Goal: Task Accomplishment & Management: Complete application form

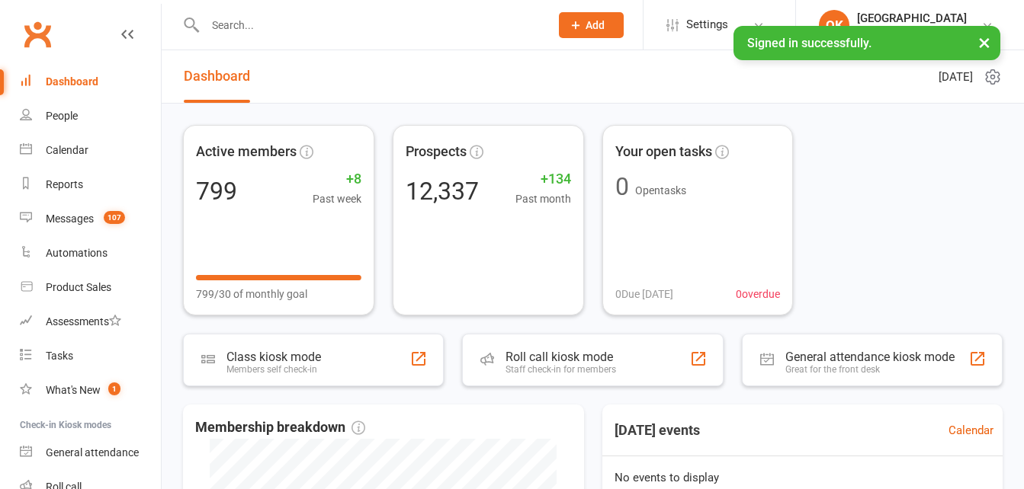
click at [275, 22] on input "text" at bounding box center [369, 24] width 338 height 21
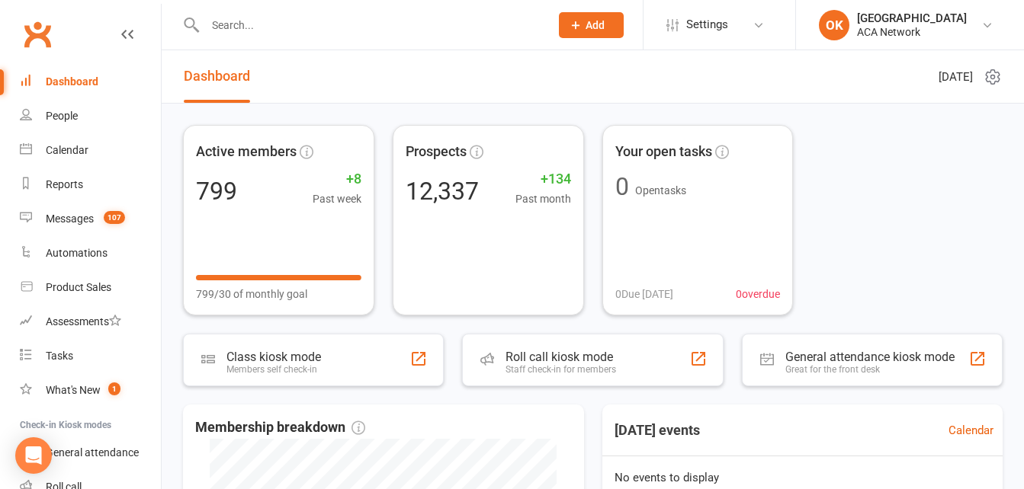
click at [585, 26] on span "Add" at bounding box center [594, 25] width 19 height 12
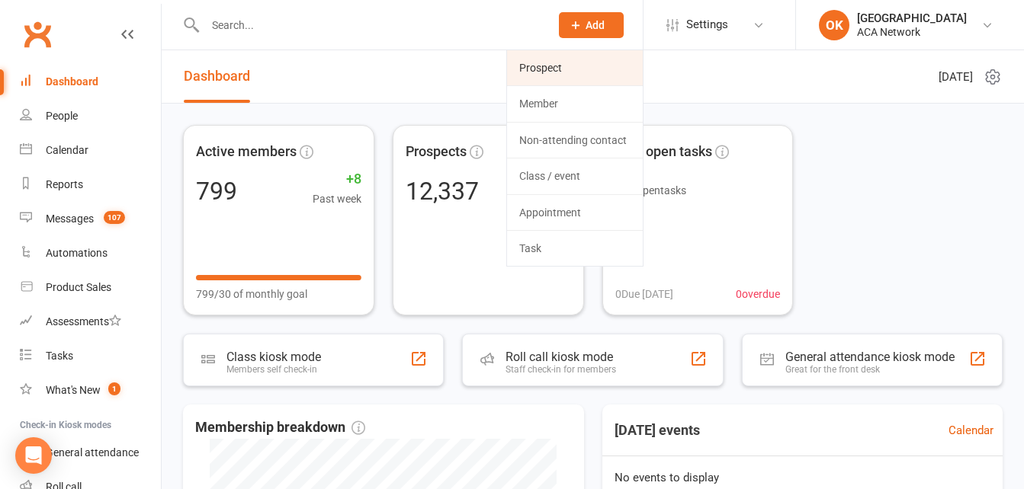
click at [558, 61] on link "Prospect" at bounding box center [575, 67] width 136 height 35
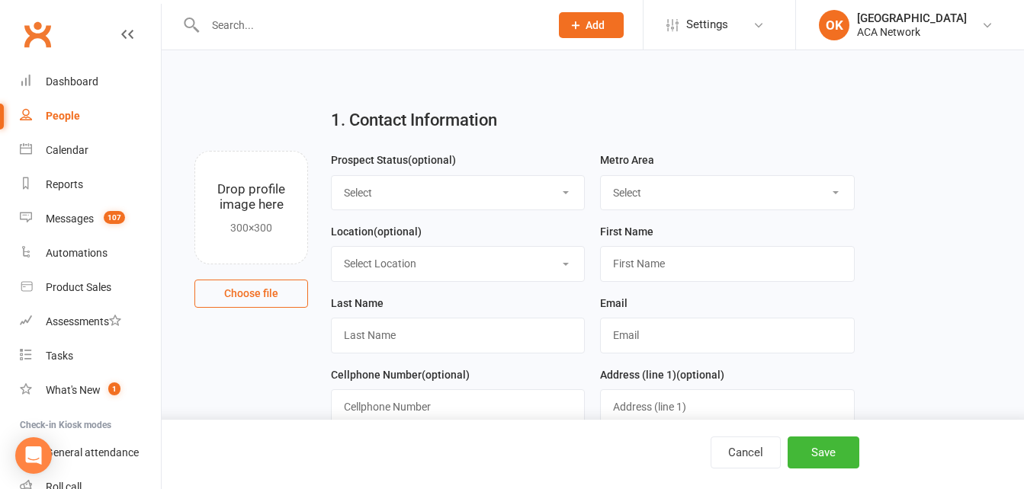
click at [396, 192] on select "Select Lead Guest Interview Not Interested" at bounding box center [458, 193] width 252 height 34
select select "Guest"
click at [332, 176] on select "Select Lead Guest Interview Not Interested" at bounding box center [458, 193] width 252 height 34
click at [630, 202] on select "Select ACA AL-[GEOGRAPHIC_DATA] [GEOGRAPHIC_DATA]-Mobile [GEOGRAPHIC_DATA]-Ft. …" at bounding box center [727, 193] width 252 height 34
select select "MO-[US_STATE][GEOGRAPHIC_DATA]"
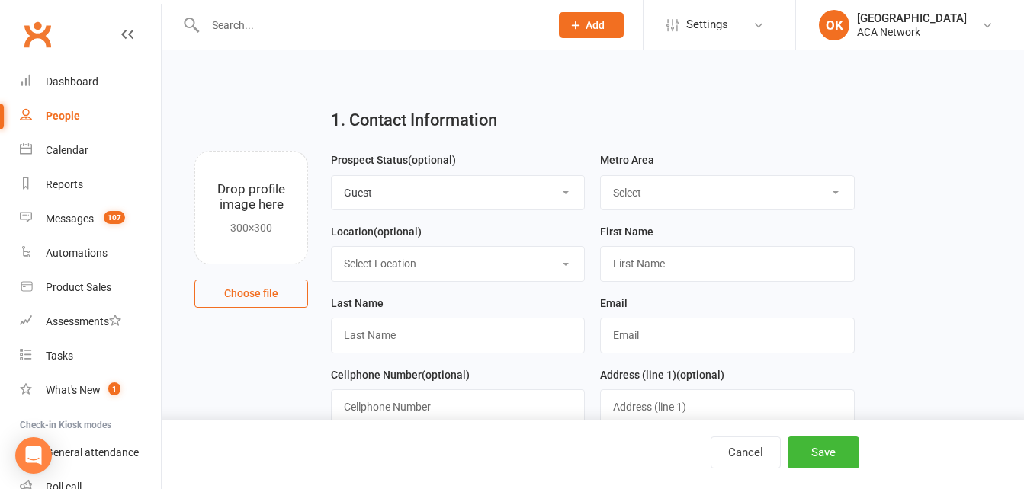
click at [601, 176] on select "Select ACA AL-[GEOGRAPHIC_DATA] [GEOGRAPHIC_DATA]-Mobile [GEOGRAPHIC_DATA]-Ft. …" at bounding box center [727, 193] width 252 height 34
click at [388, 268] on select "Select Location ACA Global Business Club ACA Rookie Club [GEOGRAPHIC_DATA], [GE…" at bounding box center [458, 264] width 252 height 34
select select "14"
click at [332, 249] on select "Select Location ACA Global Business Club ACA Rookie Club [GEOGRAPHIC_DATA], [GE…" at bounding box center [458, 264] width 252 height 34
click at [627, 268] on input "text" at bounding box center [727, 263] width 254 height 35
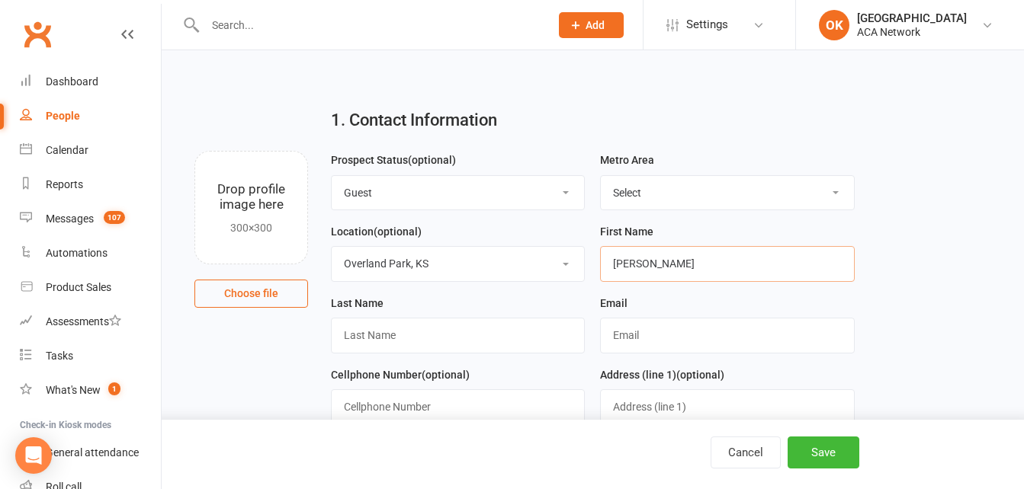
type input "[PERSON_NAME]"
click at [366, 332] on input "text" at bounding box center [458, 335] width 254 height 35
type input "[PERSON_NAME]"
click at [650, 342] on input "text" at bounding box center [727, 335] width 254 height 35
type input "[EMAIL_ADDRESS][DOMAIN_NAME]"
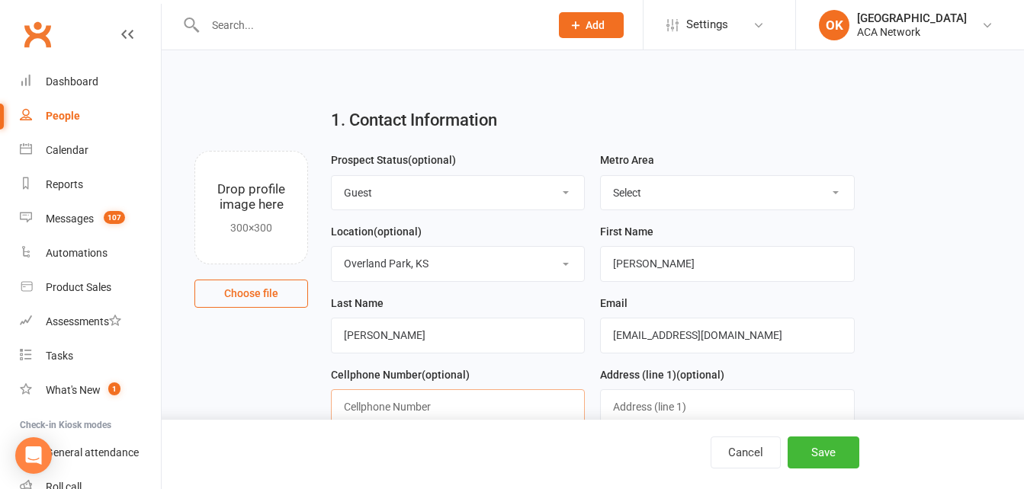
click at [396, 407] on input "text" at bounding box center [458, 407] width 254 height 35
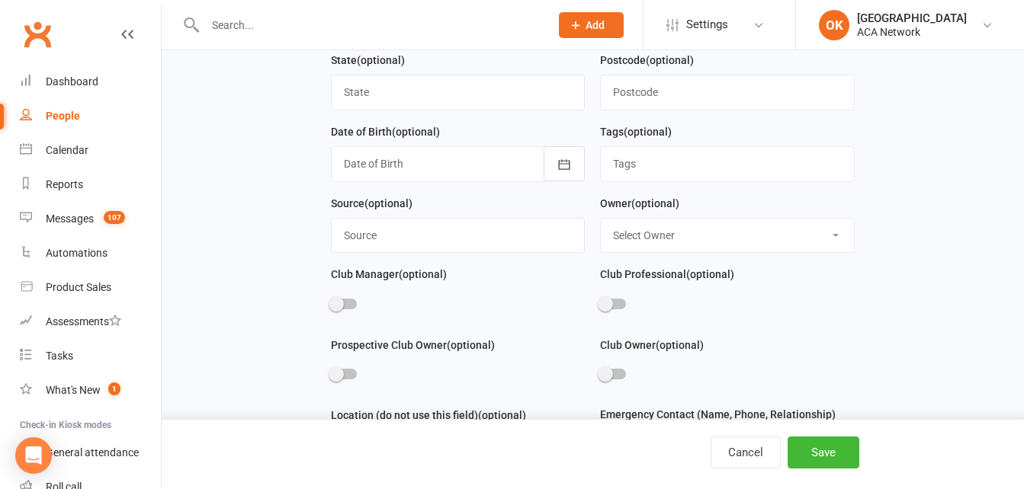
scroll to position [534, 0]
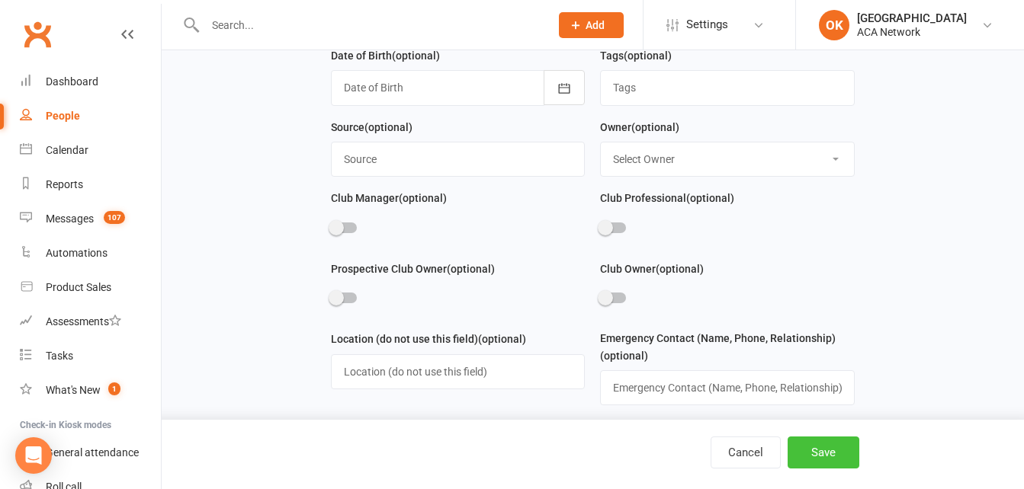
type input "[PHONE_NUMBER]"
click at [820, 445] on button "Save" at bounding box center [823, 453] width 72 height 32
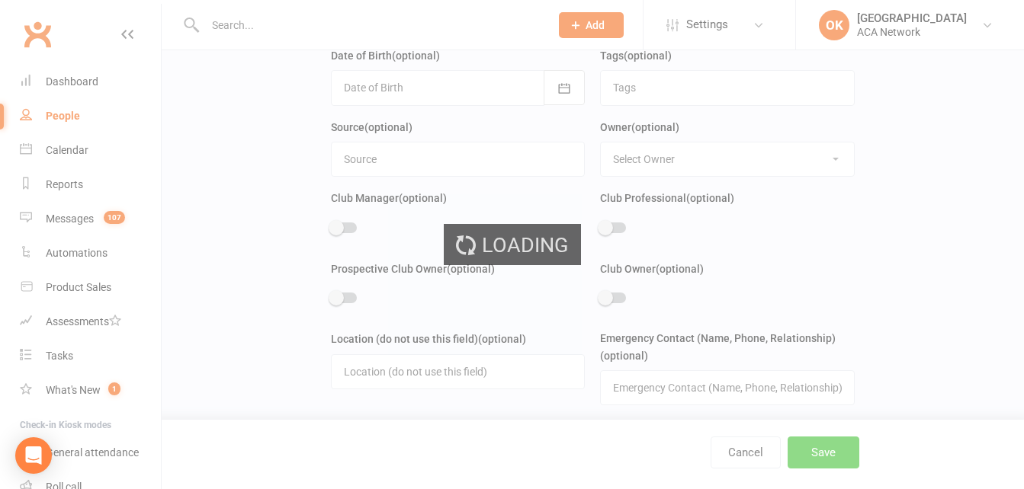
scroll to position [0, 0]
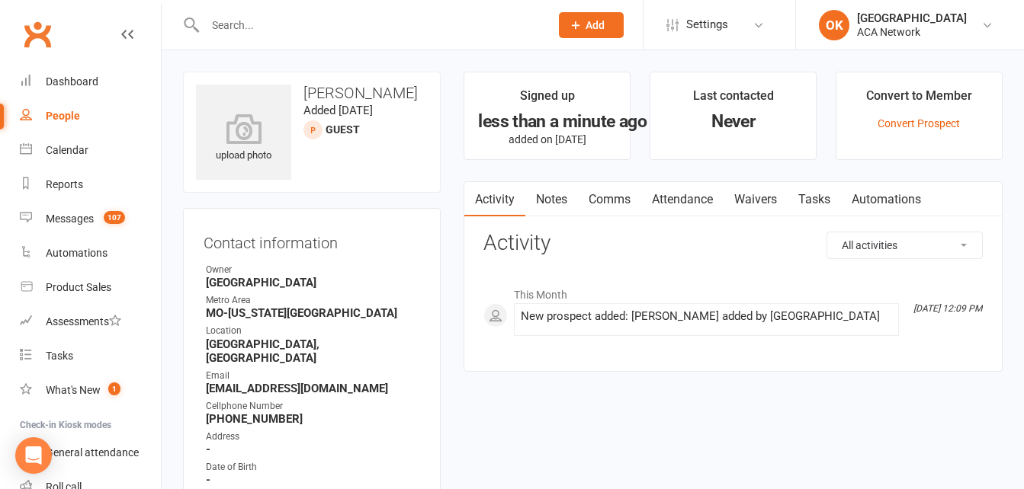
click at [560, 200] on link "Notes" at bounding box center [551, 199] width 53 height 35
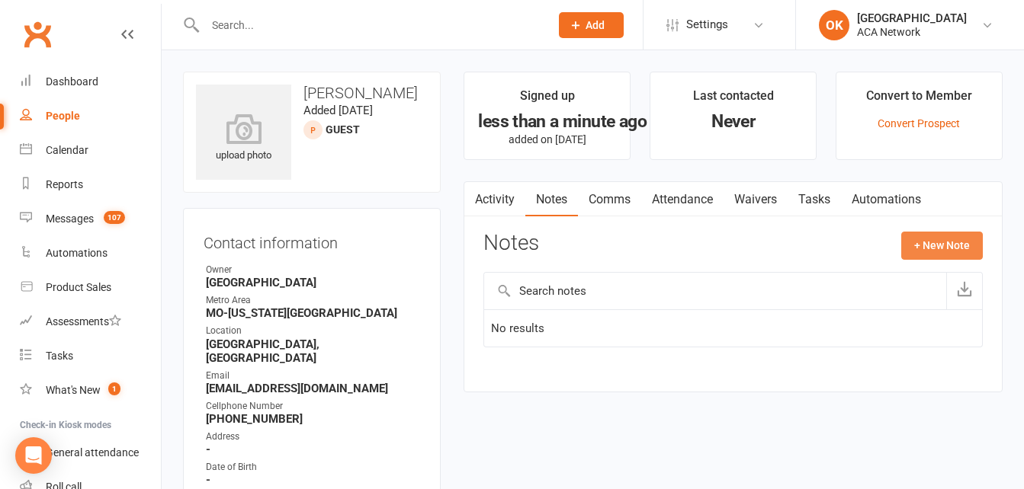
click at [951, 243] on button "+ New Note" at bounding box center [942, 245] width 82 height 27
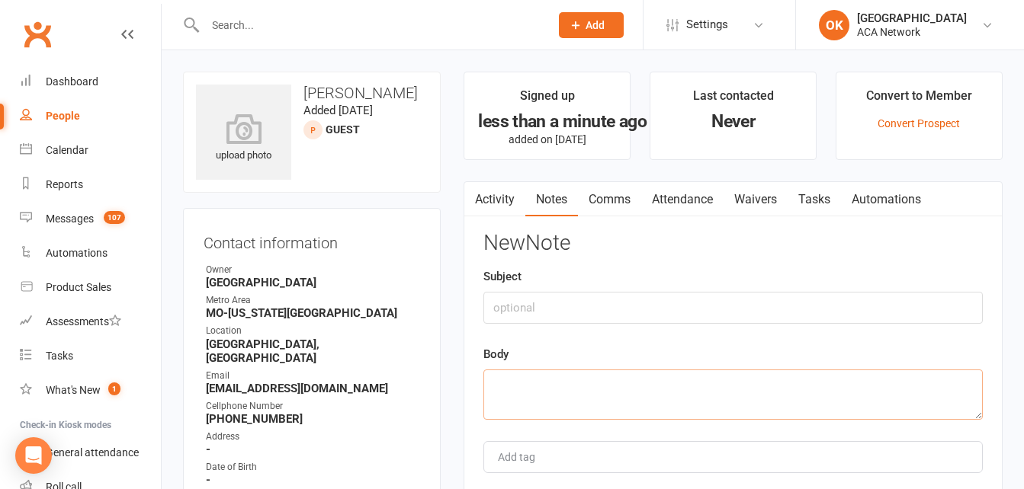
click at [509, 371] on textarea at bounding box center [732, 395] width 499 height 50
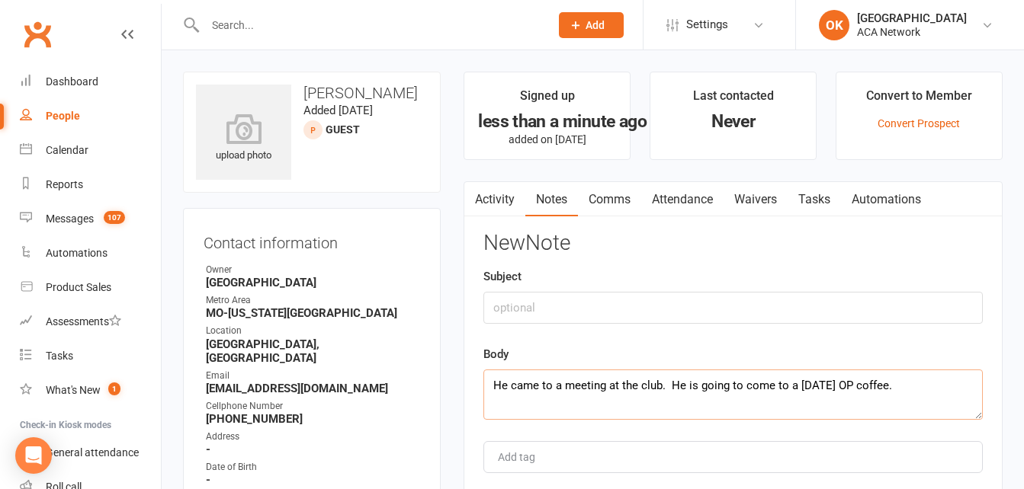
type textarea "He came to a meeting at the club. He is going to come to a [DATE] OP coffee."
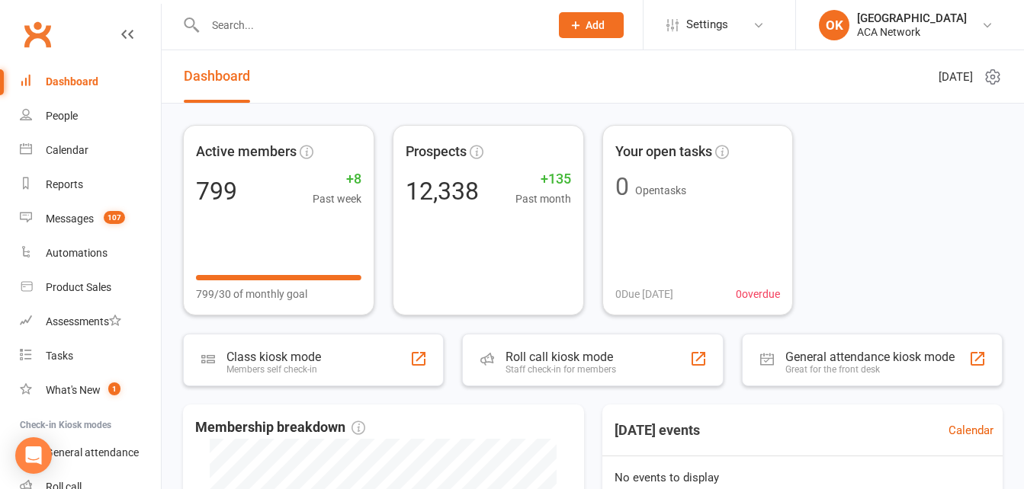
click at [232, 24] on input "text" at bounding box center [369, 24] width 338 height 21
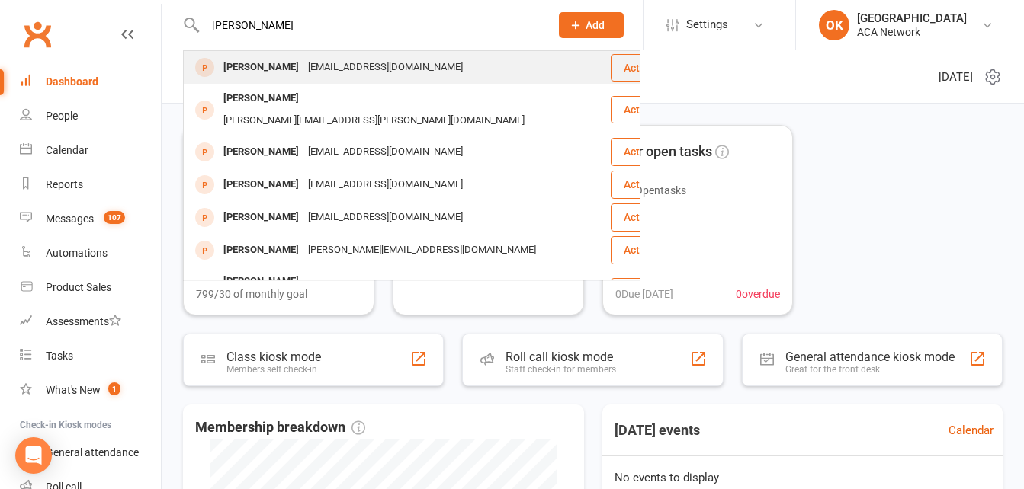
type input "travis sar"
click at [345, 67] on div "[EMAIL_ADDRESS][DOMAIN_NAME]" at bounding box center [385, 67] width 164 height 22
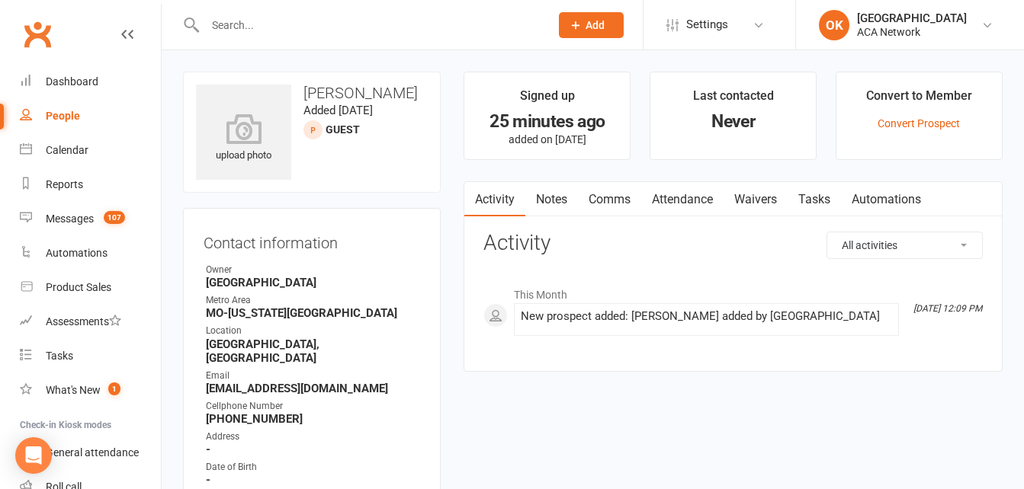
click at [555, 194] on link "Notes" at bounding box center [551, 199] width 53 height 35
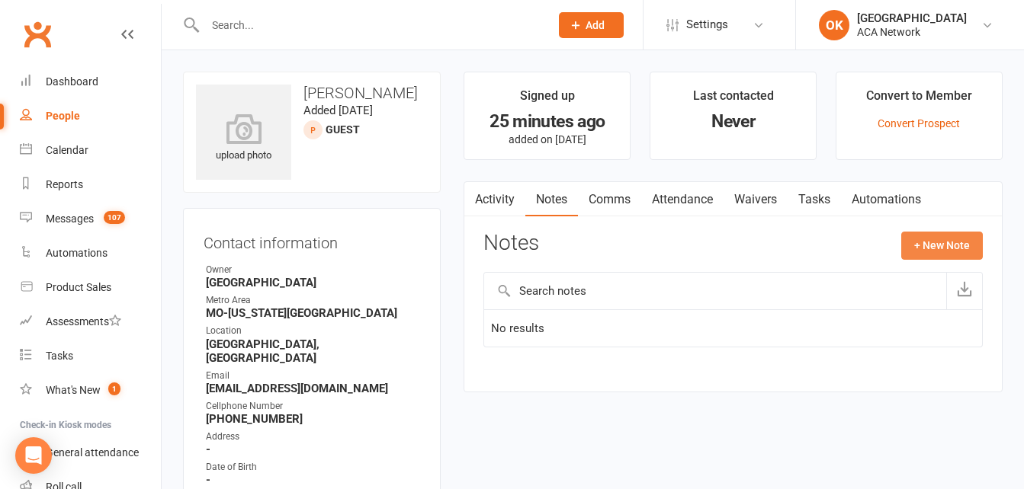
click at [919, 246] on button "+ New Note" at bounding box center [942, 245] width 82 height 27
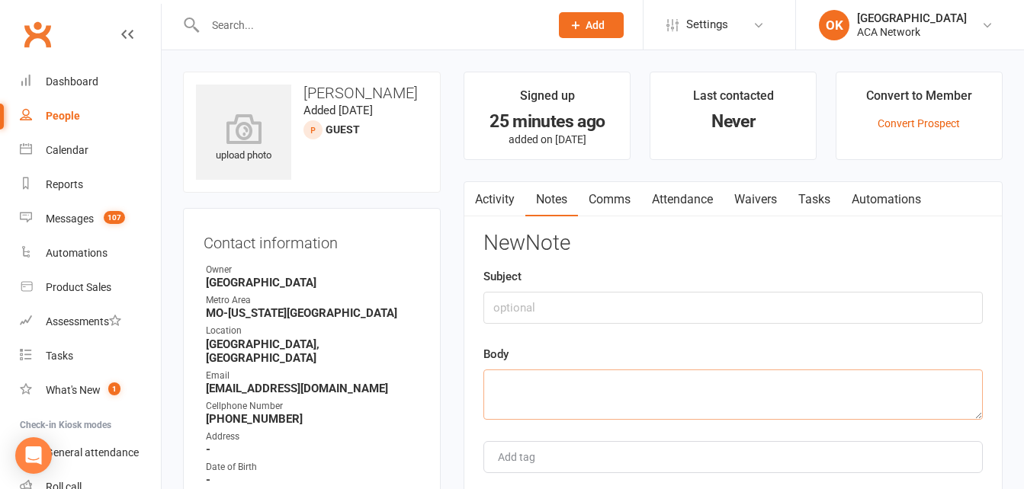
click at [519, 377] on textarea at bounding box center [732, 395] width 499 height 50
drag, startPoint x: 526, startPoint y: 370, endPoint x: 751, endPoint y: 383, distance: 225.3
click at [751, 382] on textarea "Came to the OP Club. He is with the Kansas Res H" at bounding box center [732, 395] width 499 height 50
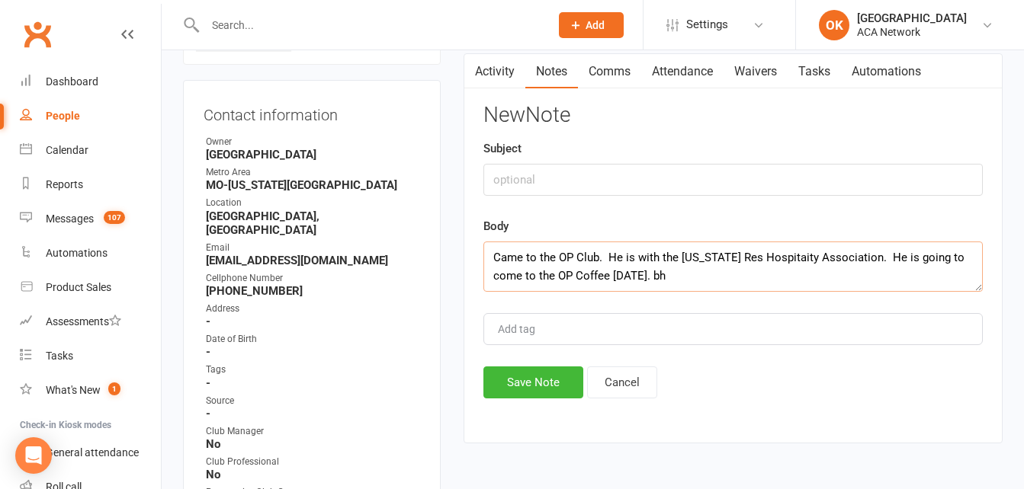
scroll to position [229, 0]
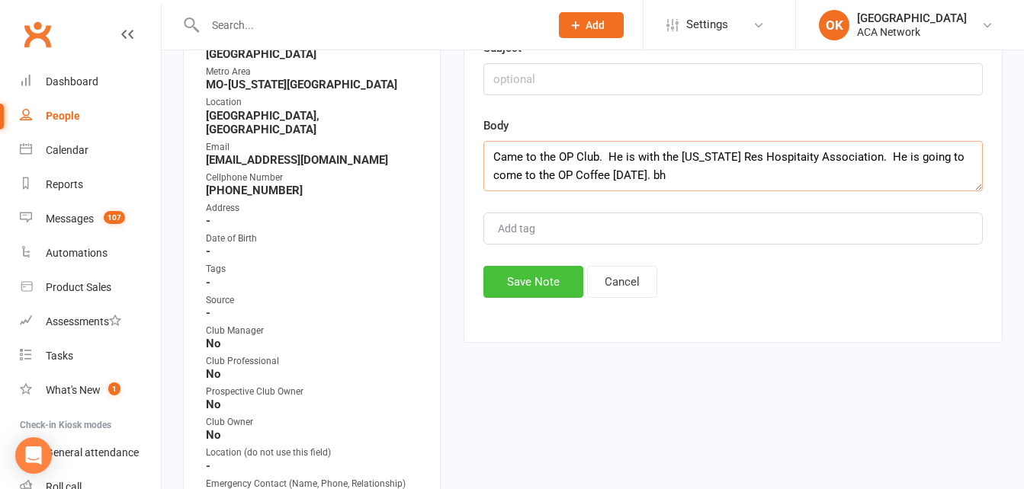
type textarea "Came to the OP Club. He is with the Kansas Res Hospitaity Association. He is go…"
click at [528, 289] on button "Save Note" at bounding box center [533, 282] width 100 height 32
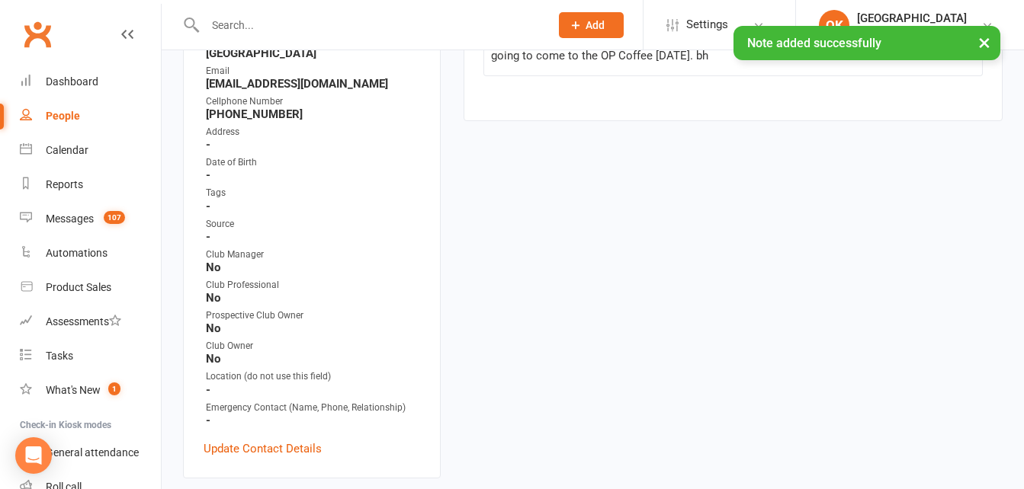
scroll to position [534, 0]
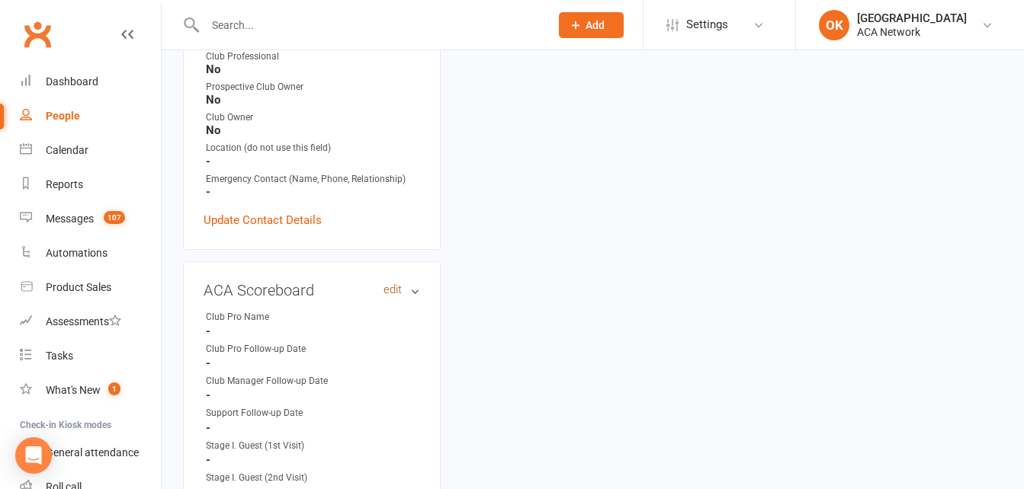
click at [398, 284] on link "edit" at bounding box center [392, 290] width 18 height 13
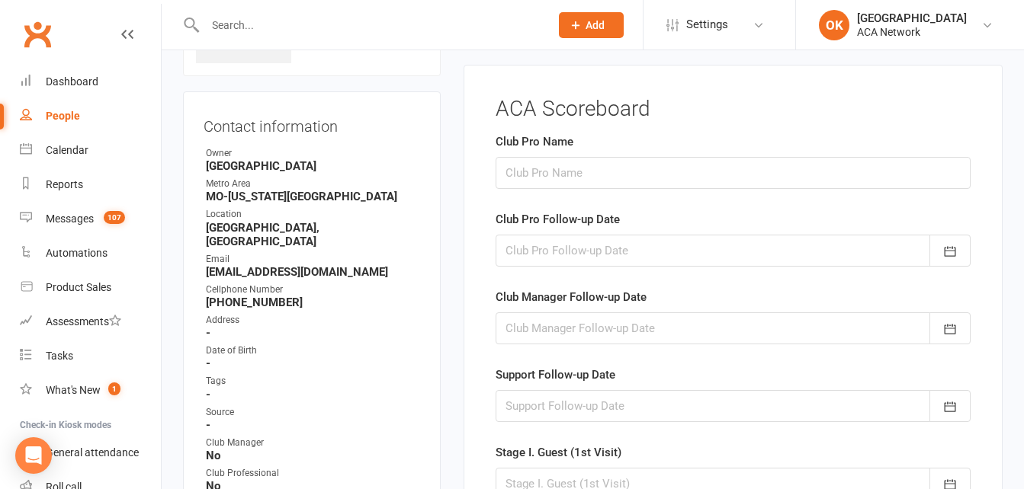
scroll to position [105, 0]
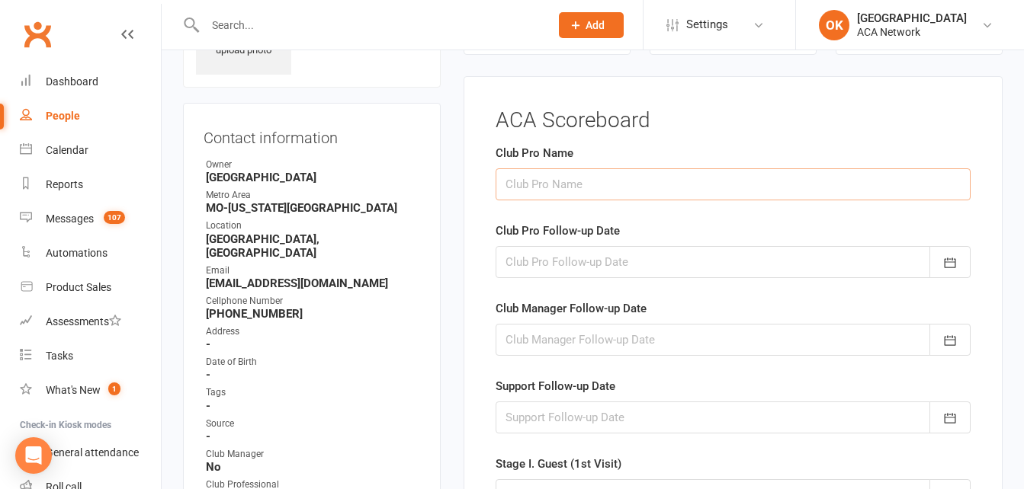
click at [576, 184] on input "text" at bounding box center [732, 184] width 475 height 32
type input "Brian Harrison"
click at [532, 250] on div at bounding box center [732, 262] width 475 height 32
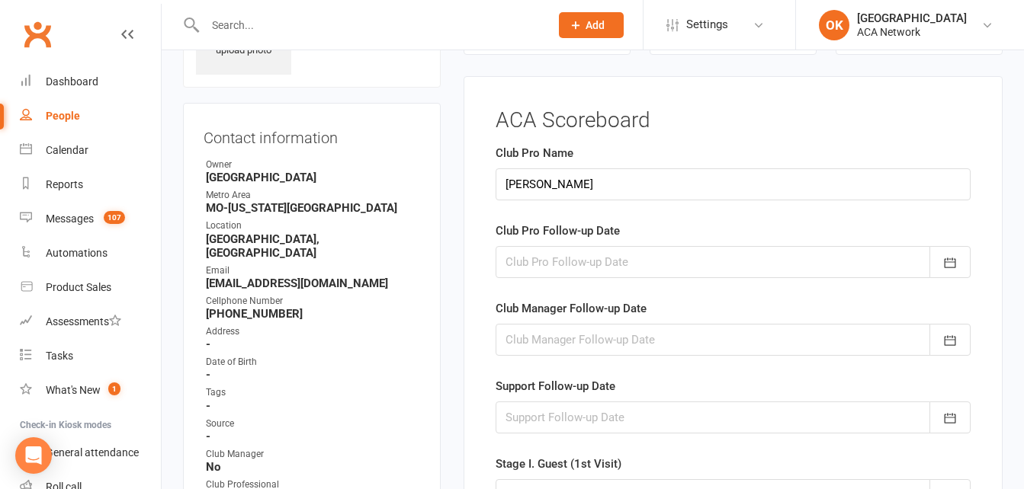
click at [574, 265] on div at bounding box center [732, 262] width 475 height 32
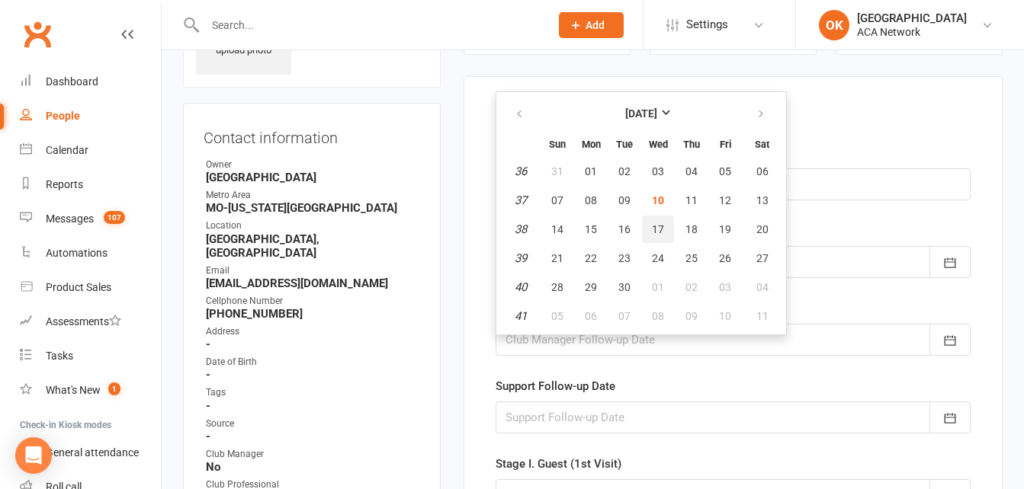
click at [659, 233] on span "17" at bounding box center [658, 229] width 12 height 12
type input "17 Sep 2025"
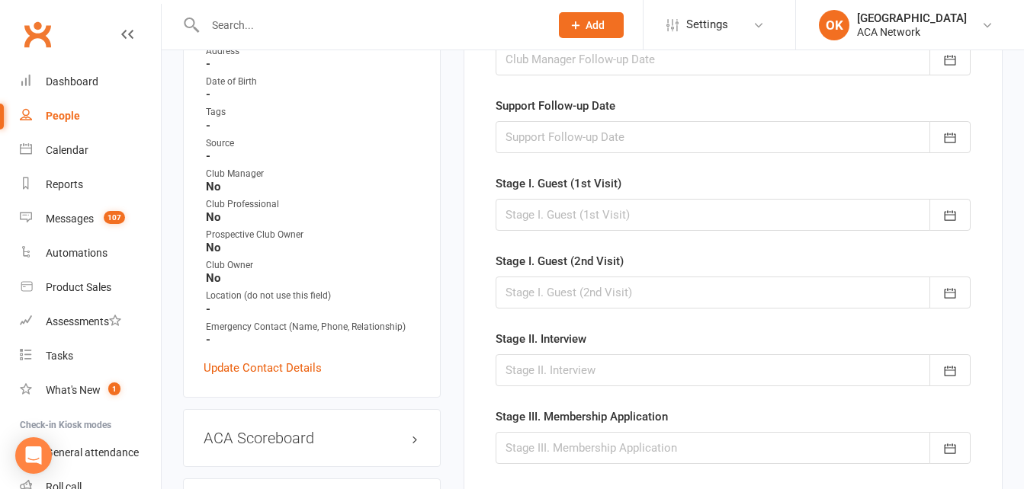
scroll to position [410, 0]
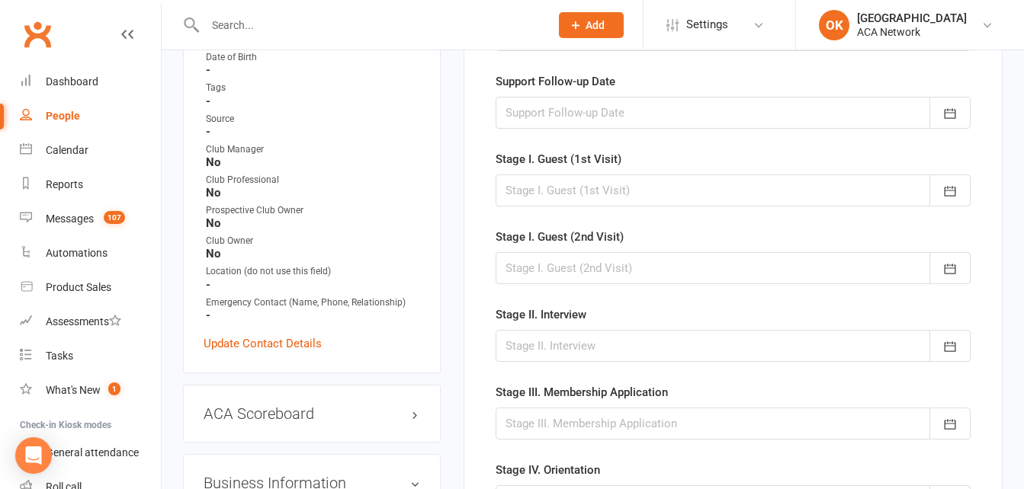
click at [528, 191] on div at bounding box center [732, 191] width 475 height 32
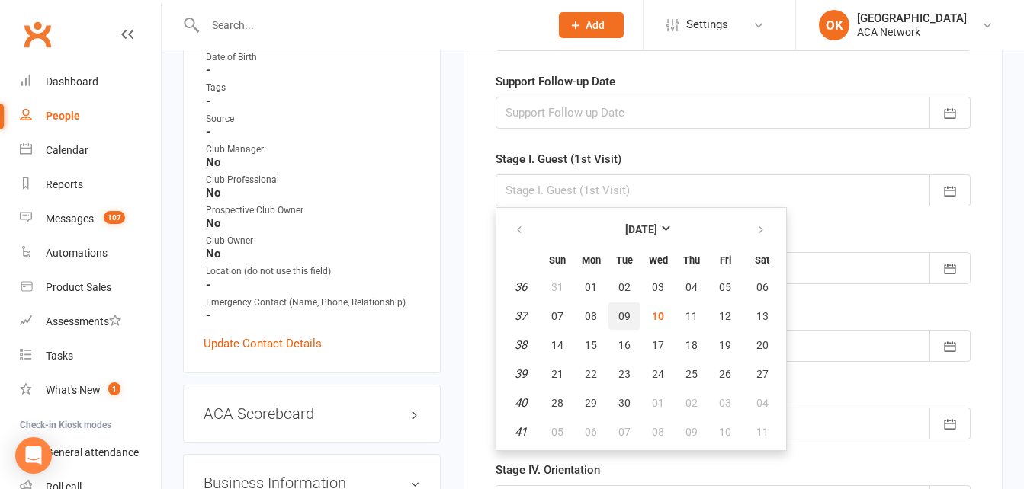
click at [624, 317] on span "09" at bounding box center [624, 316] width 12 height 12
type input "09 Sep 2025"
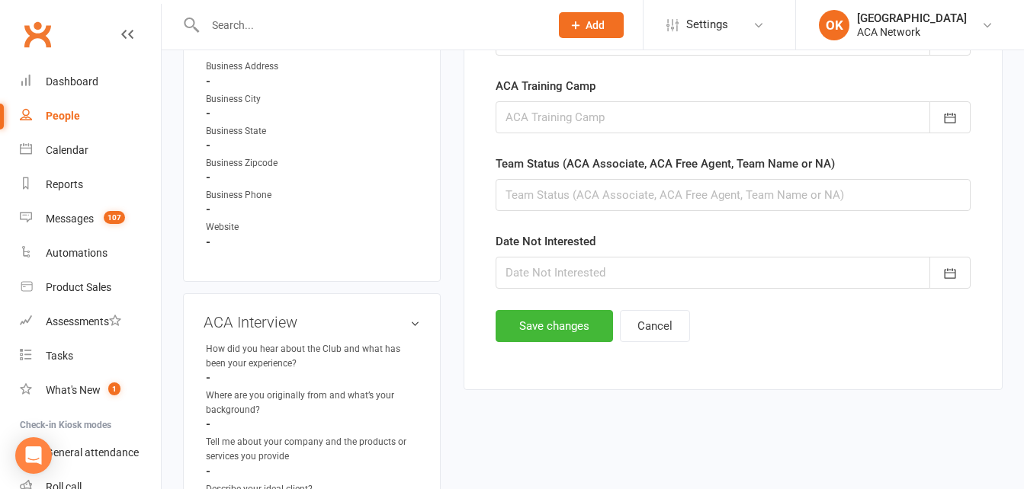
scroll to position [1020, 0]
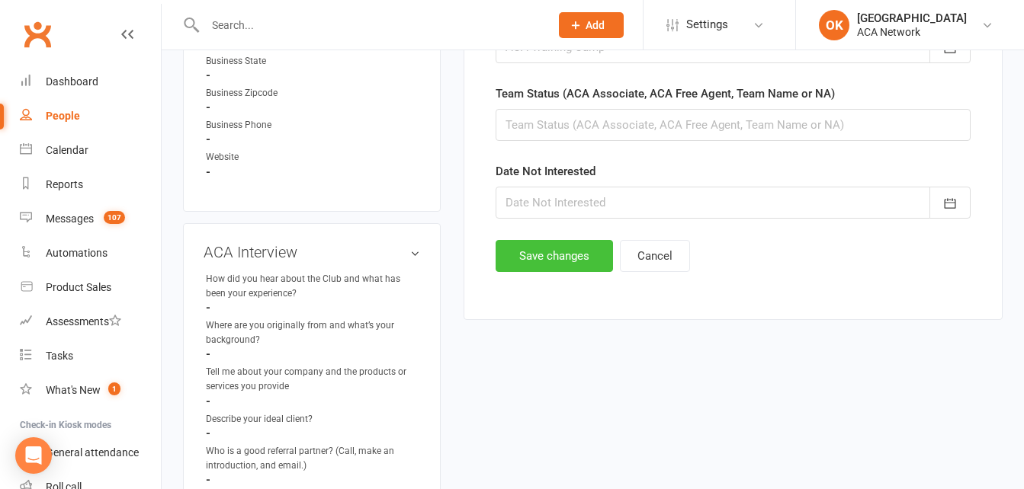
click at [569, 261] on button "Save changes" at bounding box center [553, 256] width 117 height 32
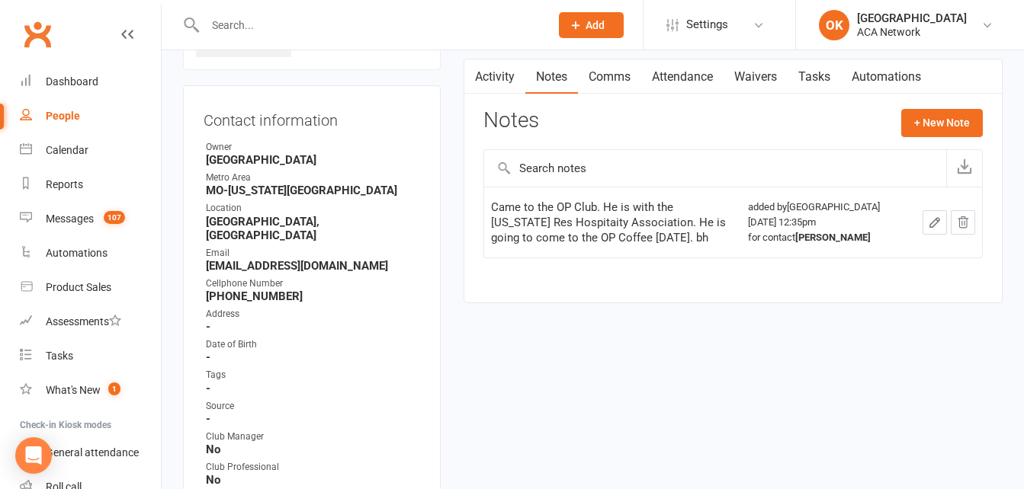
scroll to position [0, 0]
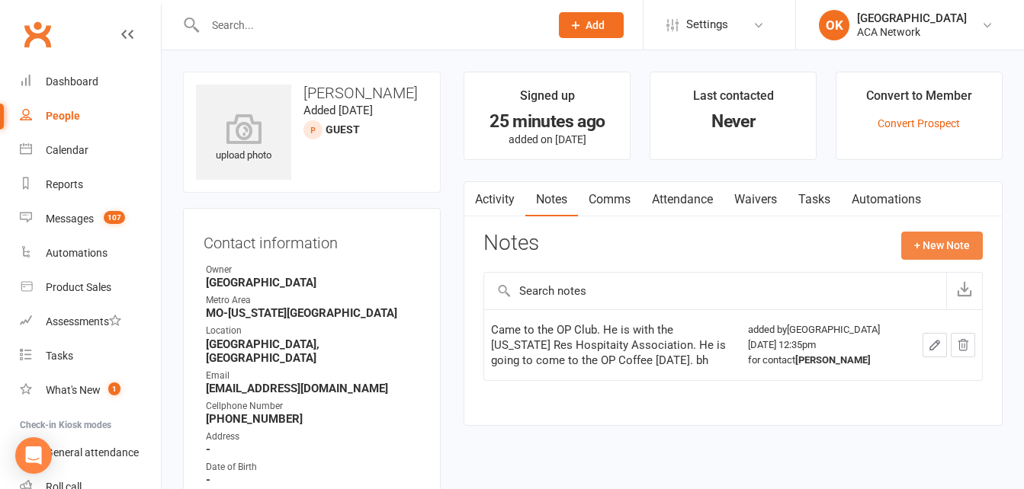
click at [922, 240] on button "+ New Note" at bounding box center [942, 245] width 82 height 27
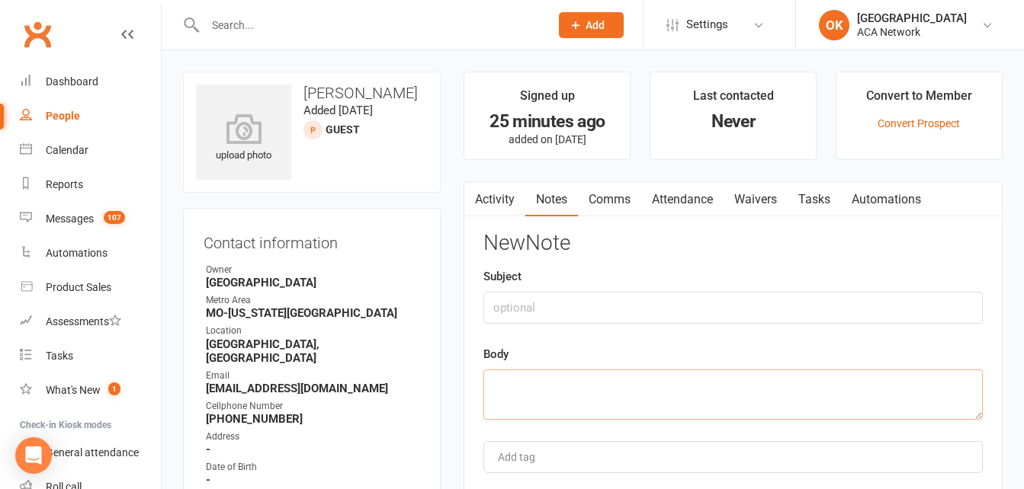
click at [504, 385] on textarea at bounding box center [732, 395] width 499 height 50
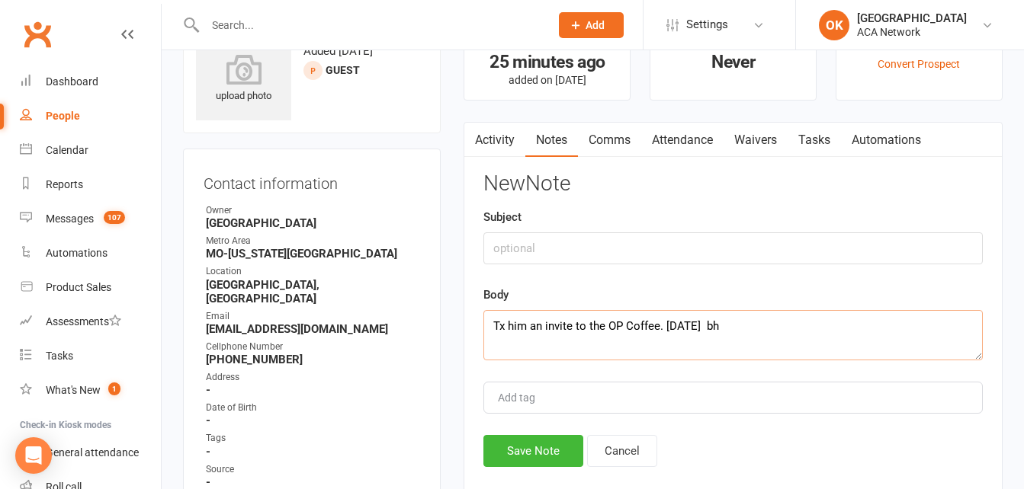
scroll to position [229, 0]
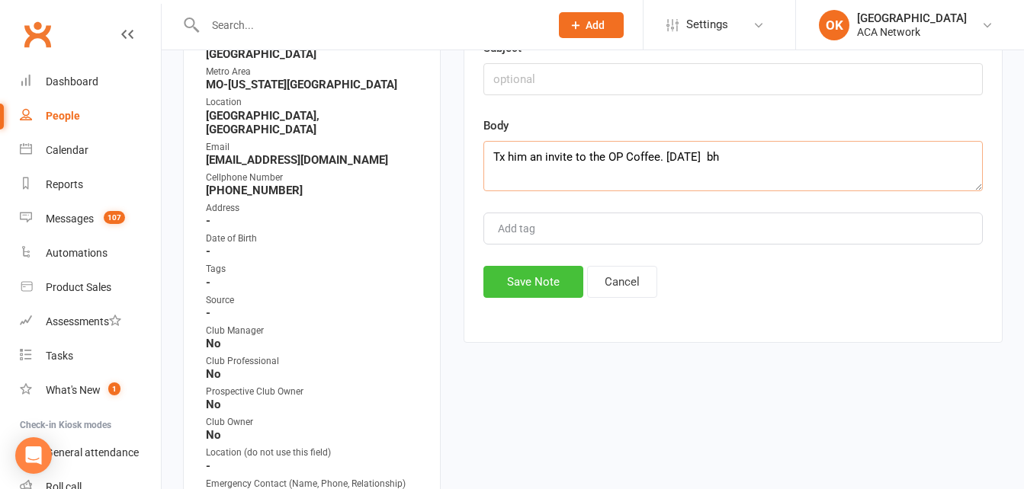
type textarea "Tx him an invite to the OP Coffee. 9/10/25 bh"
click at [532, 284] on button "Save Note" at bounding box center [533, 282] width 100 height 32
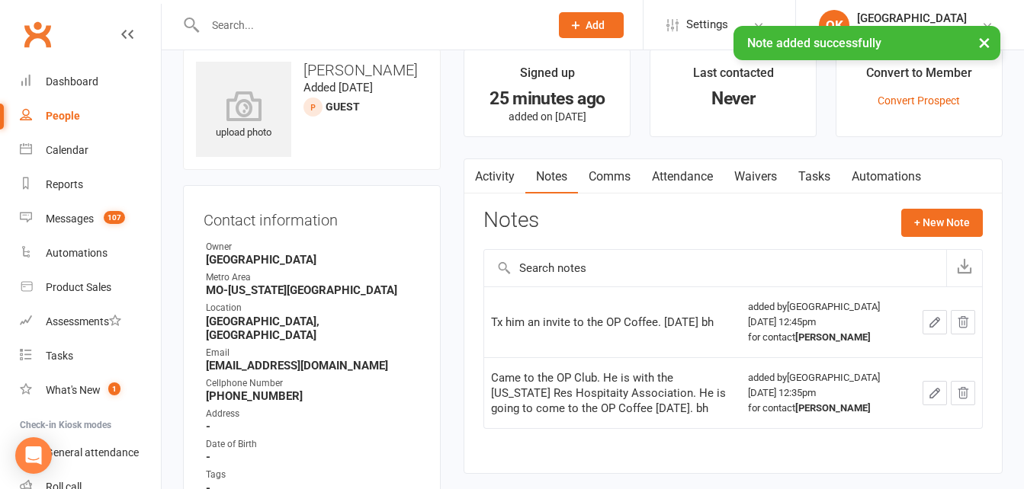
scroll to position [0, 0]
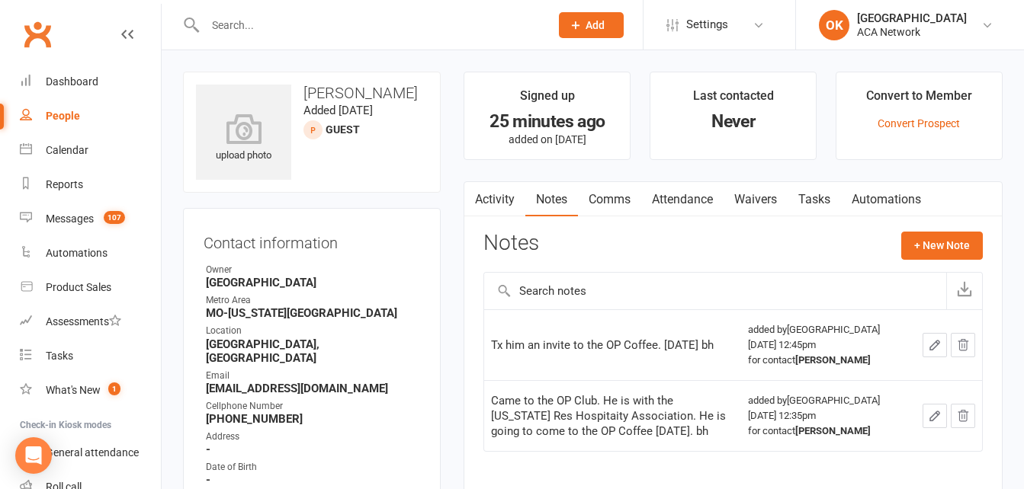
click at [594, 24] on span "Add" at bounding box center [594, 25] width 19 height 12
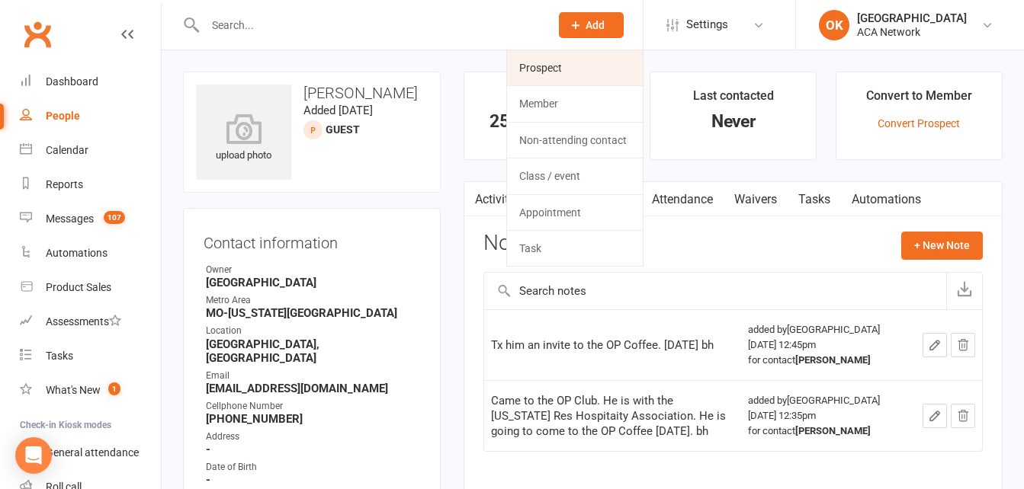
click at [537, 74] on link "Prospect" at bounding box center [575, 67] width 136 height 35
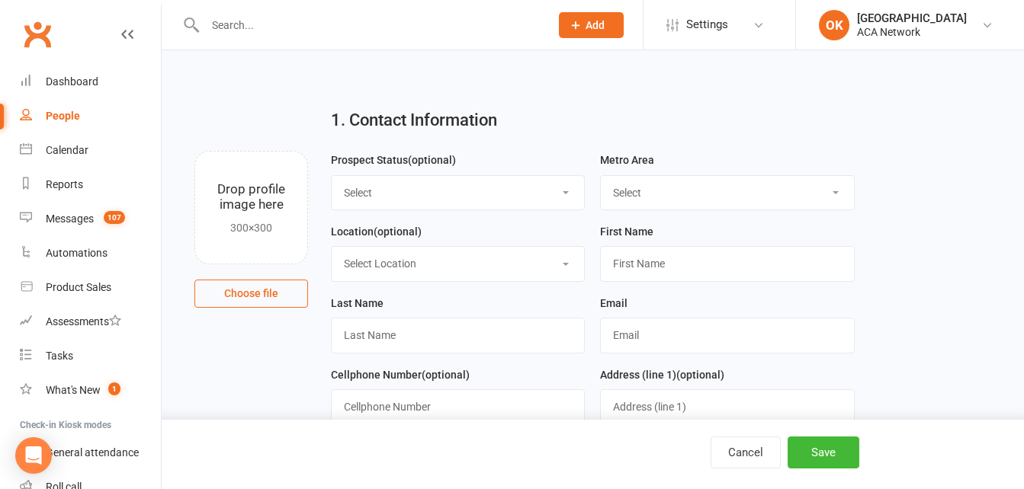
click at [402, 189] on select "Select Lead Guest Interview Not Interested" at bounding box center [458, 193] width 252 height 34
select select "Guest"
click at [332, 176] on select "Select Lead Guest Interview Not Interested" at bounding box center [458, 193] width 252 height 34
click at [630, 190] on select "Select ACA AL-[GEOGRAPHIC_DATA] [GEOGRAPHIC_DATA]-Mobile [GEOGRAPHIC_DATA]-Ft. …" at bounding box center [727, 193] width 252 height 34
select select "MO-[US_STATE][GEOGRAPHIC_DATA]"
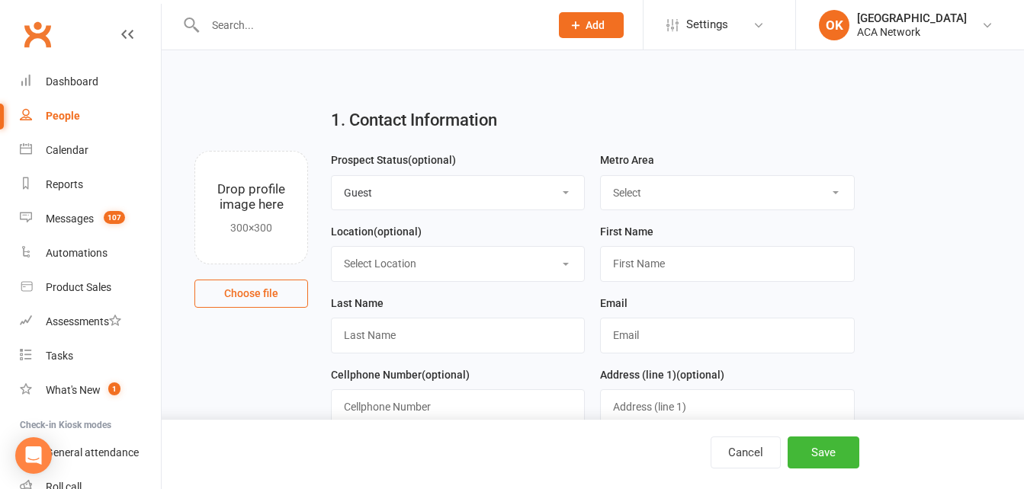
click at [601, 176] on select "Select ACA AL-[GEOGRAPHIC_DATA] [GEOGRAPHIC_DATA]-Mobile [GEOGRAPHIC_DATA]-Ft. …" at bounding box center [727, 193] width 252 height 34
click at [350, 260] on select "Select Location ACA Global Business Club ACA Rookie Club [GEOGRAPHIC_DATA], [GE…" at bounding box center [458, 264] width 252 height 34
select select "14"
click at [332, 249] on select "Select Location ACA Global Business Club ACA Rookie Club [GEOGRAPHIC_DATA], [GE…" at bounding box center [458, 264] width 252 height 34
click at [627, 258] on input "text" at bounding box center [727, 263] width 254 height 35
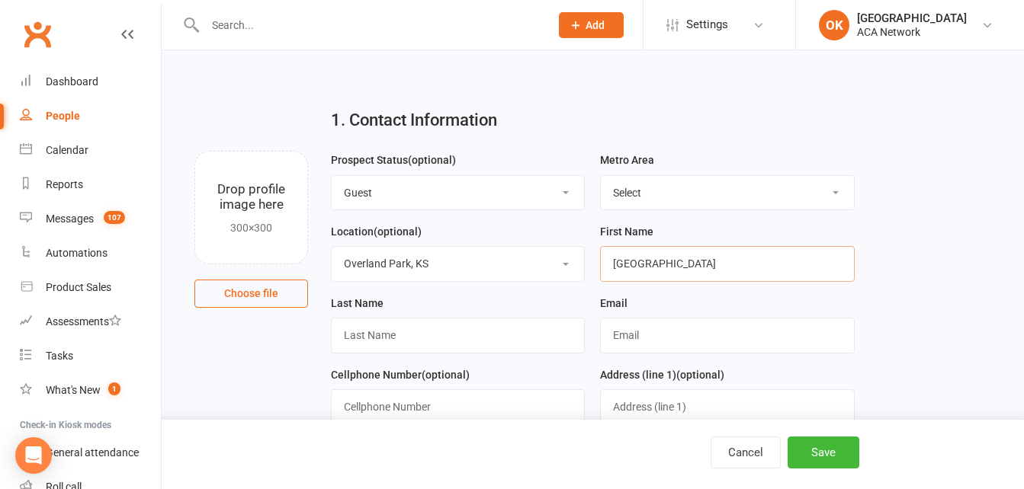
type input "Trenton"
click at [389, 337] on input "text" at bounding box center [458, 335] width 254 height 35
type input "Partelow"
drag, startPoint x: 617, startPoint y: 345, endPoint x: 607, endPoint y: 337, distance: 12.5
click at [614, 343] on input "text" at bounding box center [727, 335] width 254 height 35
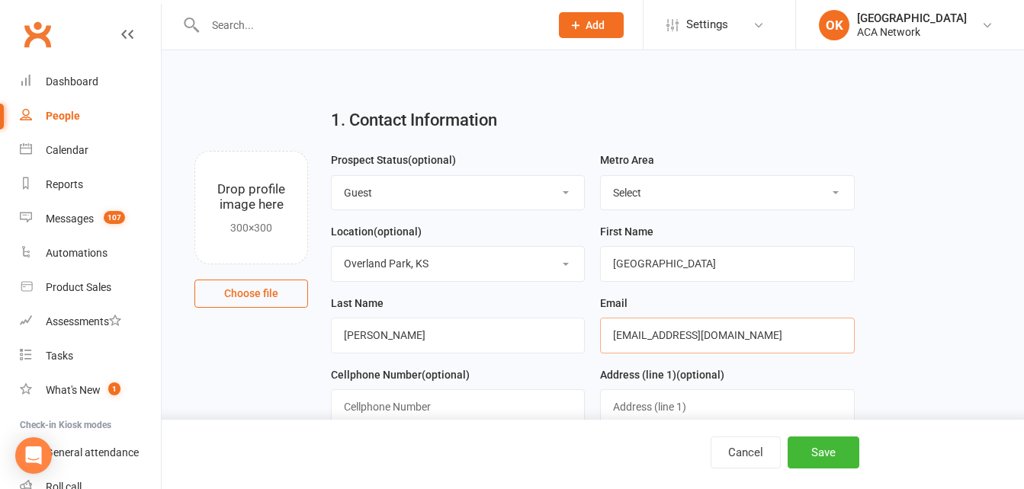
type input "trentonpartelow@gmail.com"
drag, startPoint x: 391, startPoint y: 402, endPoint x: 400, endPoint y: 403, distance: 9.3
click at [391, 402] on input "text" at bounding box center [458, 407] width 254 height 35
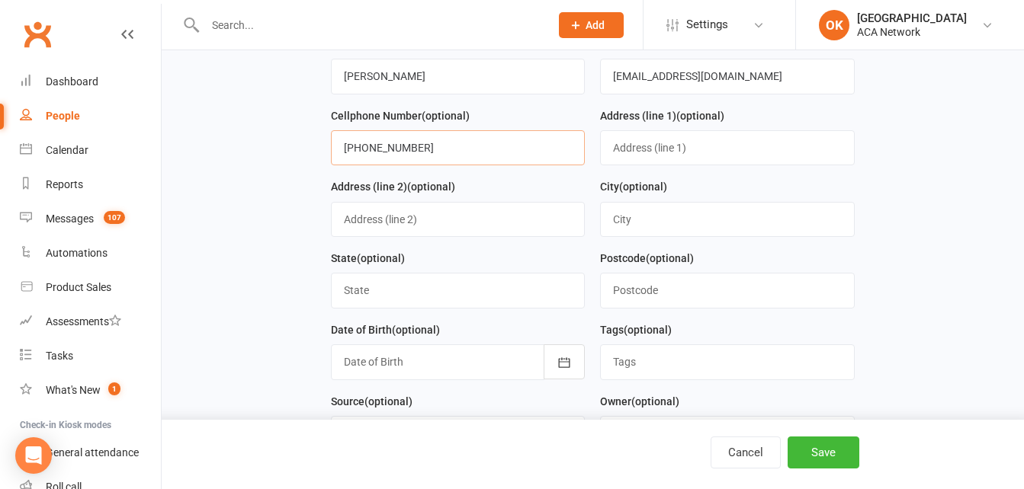
scroll to position [381, 0]
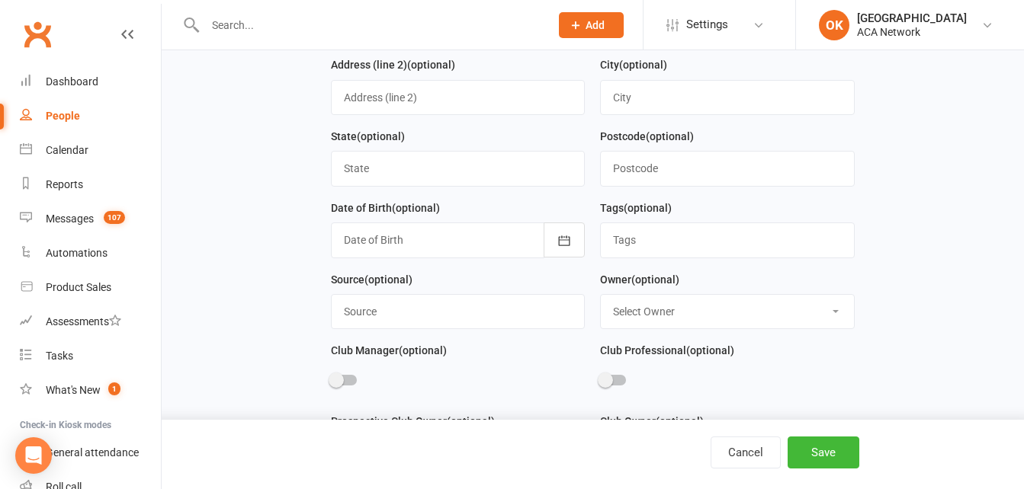
type input "913-488-9974"
click at [826, 455] on button "Save" at bounding box center [823, 453] width 72 height 32
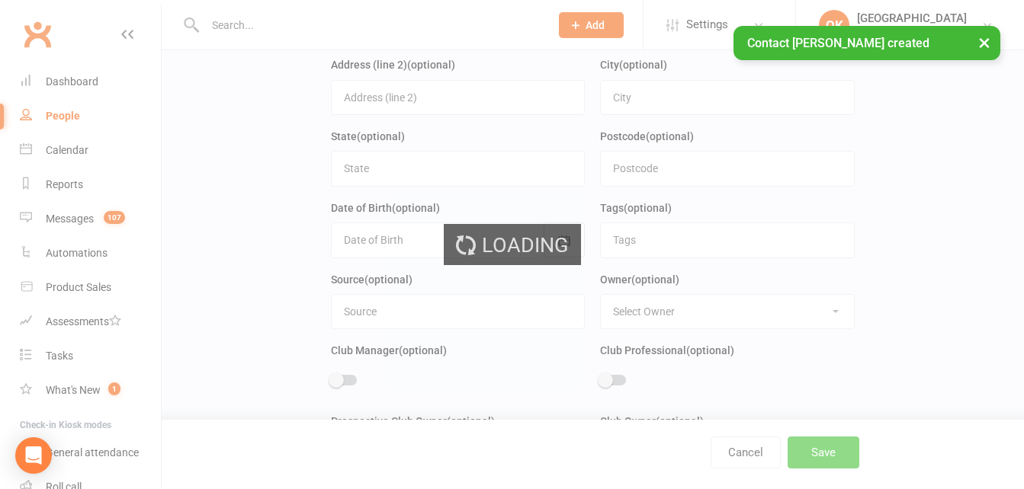
scroll to position [0, 0]
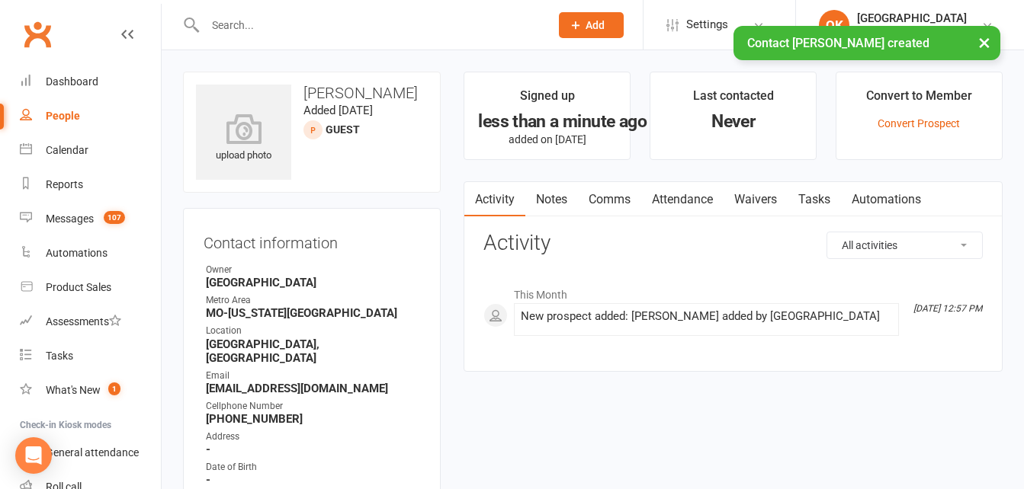
click at [556, 202] on link "Notes" at bounding box center [551, 199] width 53 height 35
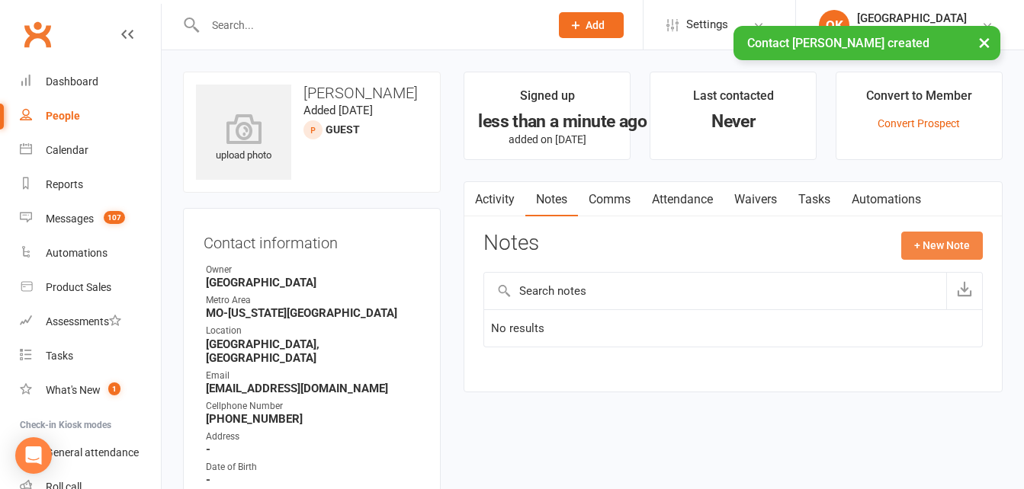
click at [935, 244] on button "+ New Note" at bounding box center [942, 245] width 82 height 27
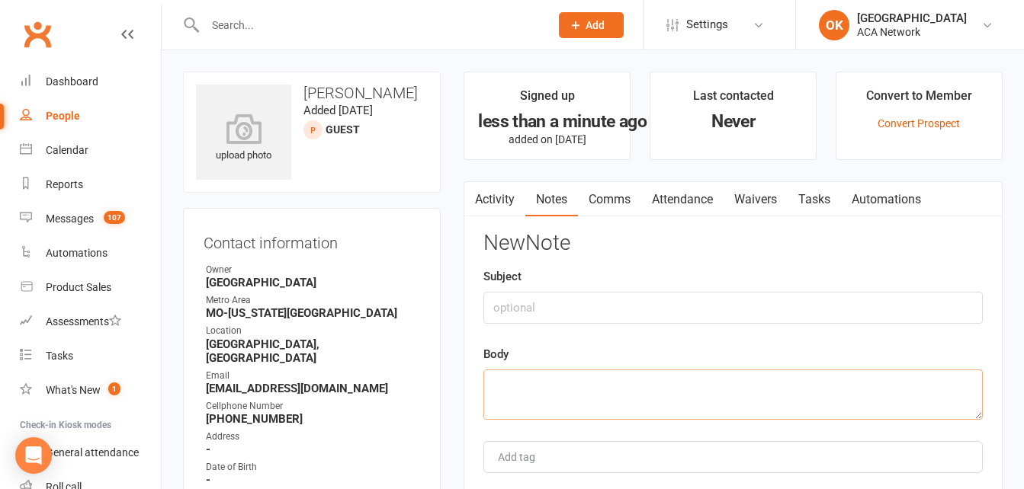
click at [504, 380] on textarea at bounding box center [732, 395] width 499 height 50
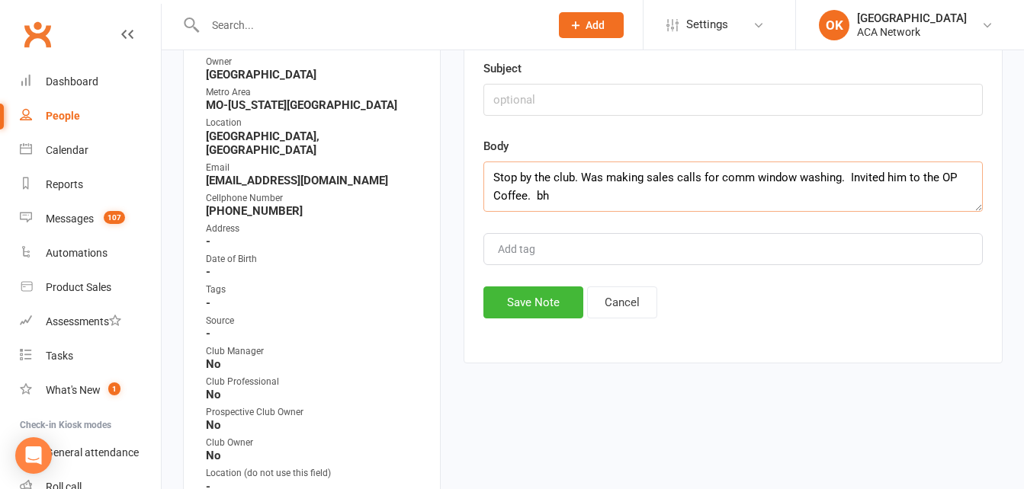
scroll to position [229, 0]
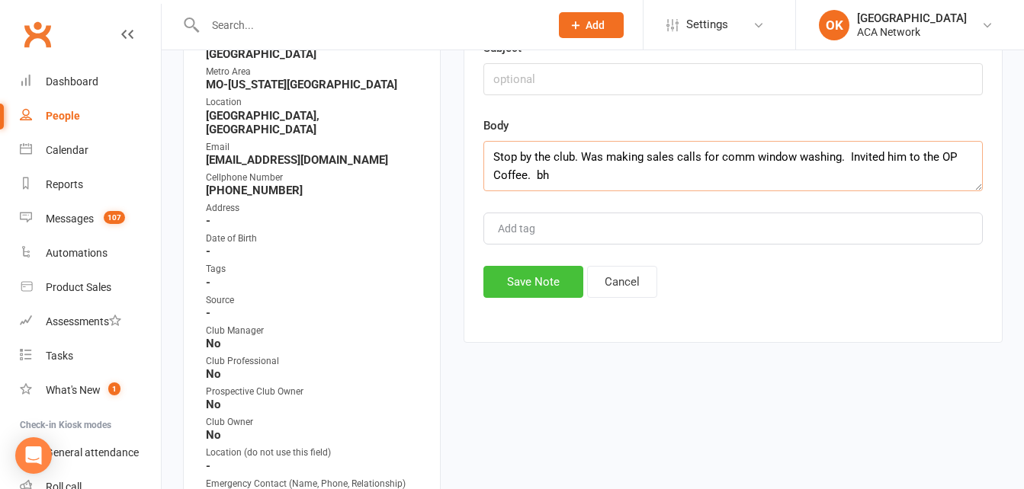
type textarea "Stop by the club. Was making sales calls for comm window washing. Invited him t…"
click at [566, 274] on button "Save Note" at bounding box center [533, 282] width 100 height 32
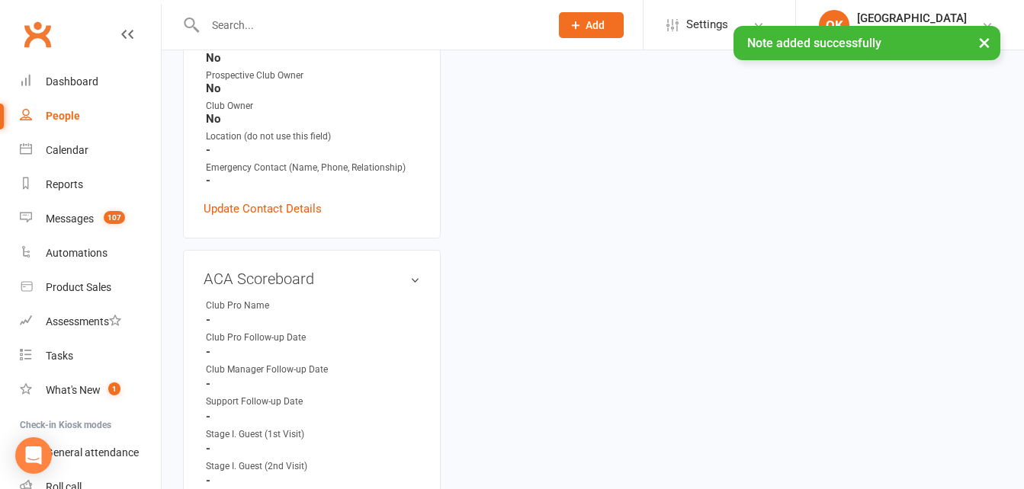
scroll to position [610, 0]
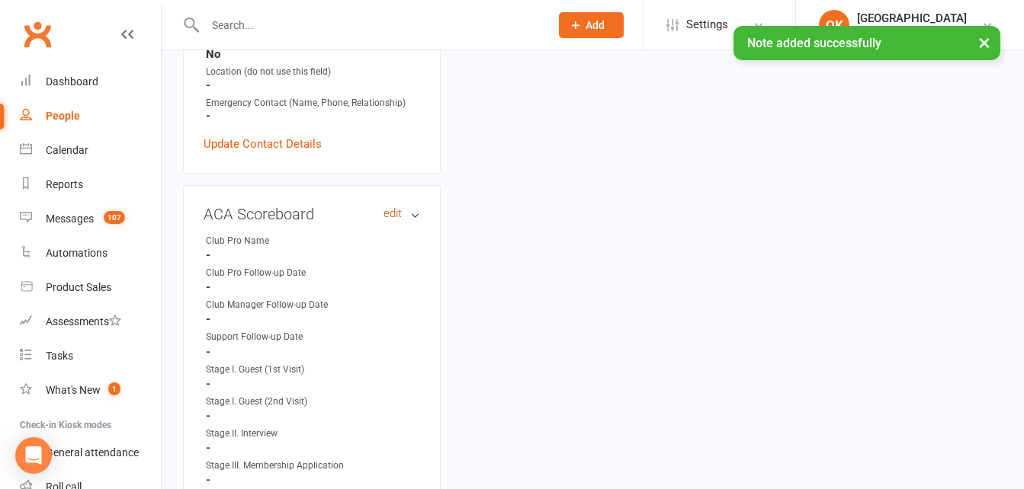
click at [399, 207] on link "edit" at bounding box center [392, 213] width 18 height 13
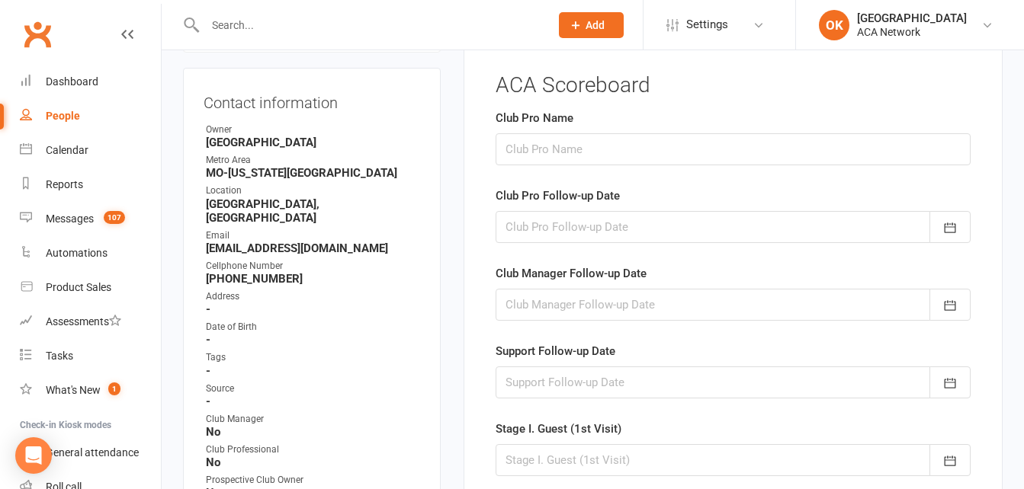
scroll to position [105, 0]
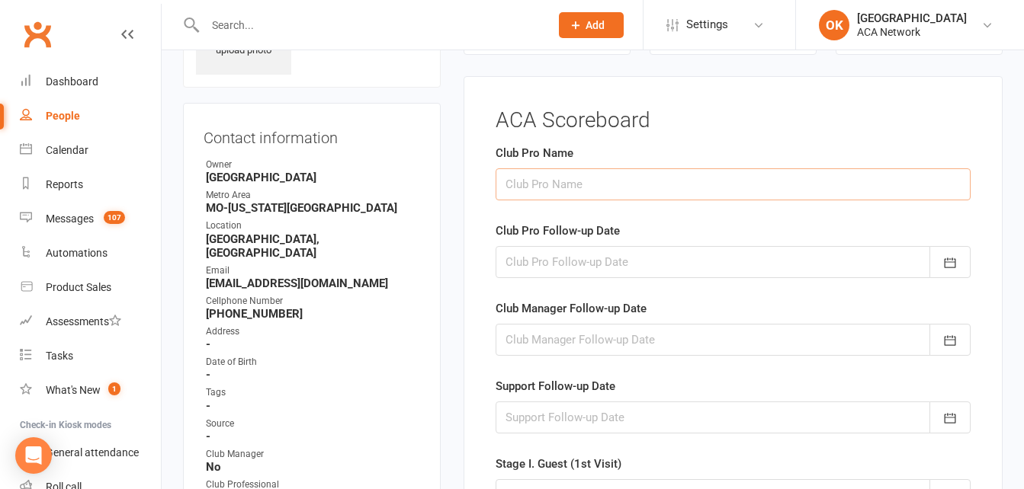
click at [571, 191] on input "text" at bounding box center [732, 184] width 475 height 32
type input "Brian Harrison"
click at [526, 258] on div at bounding box center [732, 262] width 475 height 32
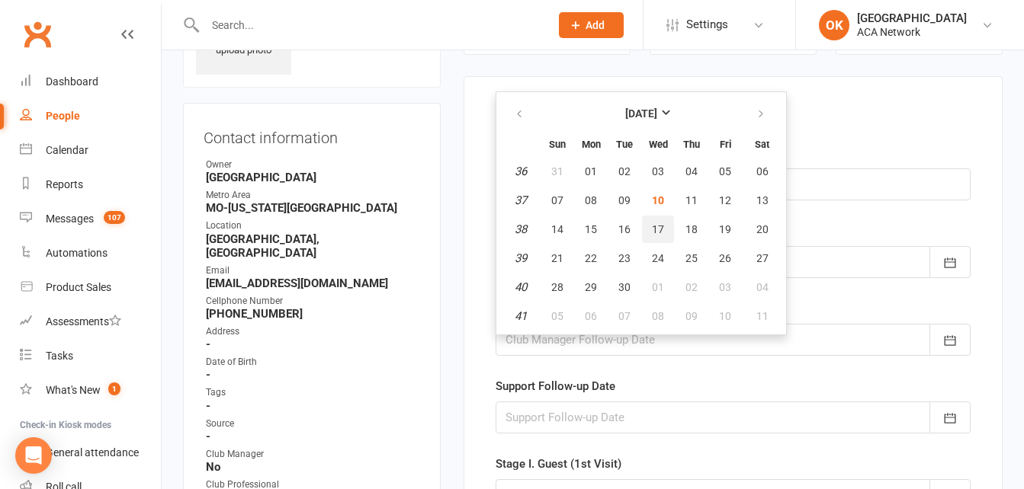
click at [656, 229] on span "17" at bounding box center [658, 229] width 12 height 12
type input "17 Sep 2025"
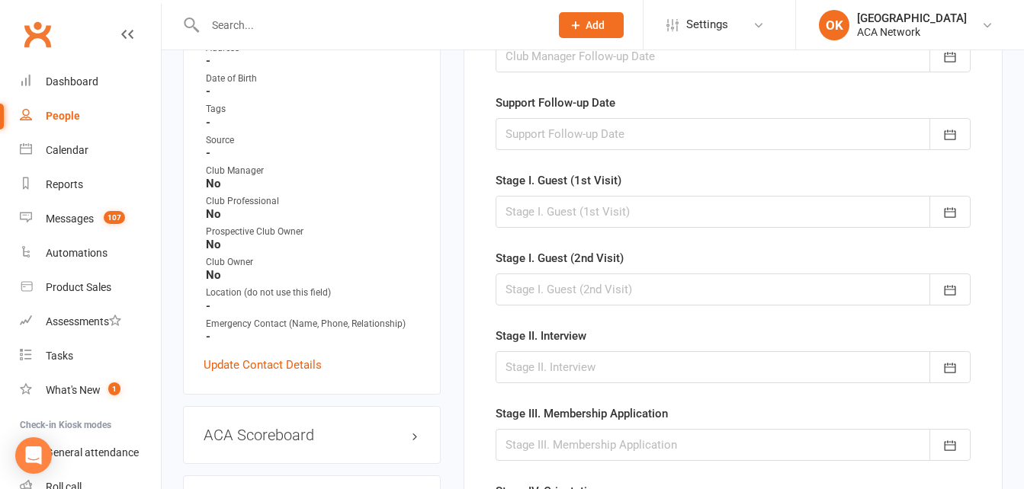
scroll to position [410, 0]
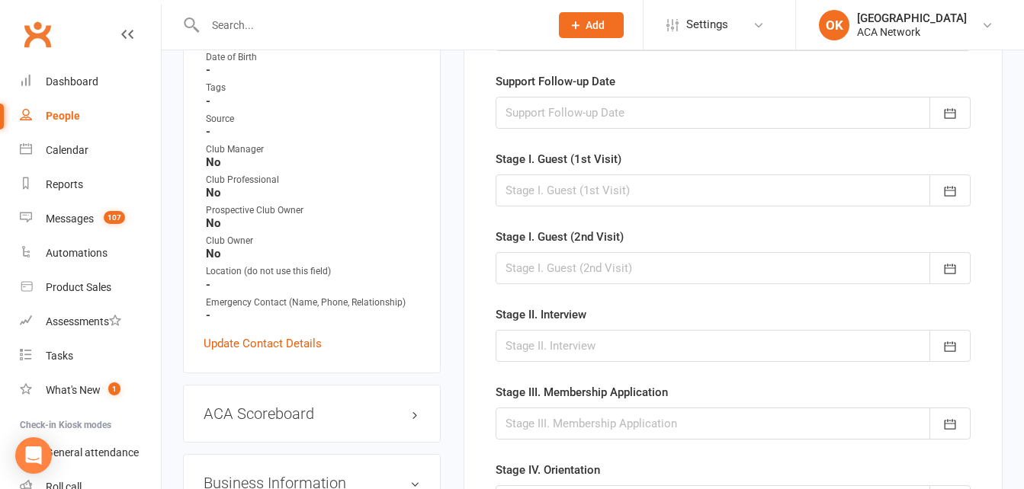
click at [542, 195] on div at bounding box center [732, 191] width 475 height 32
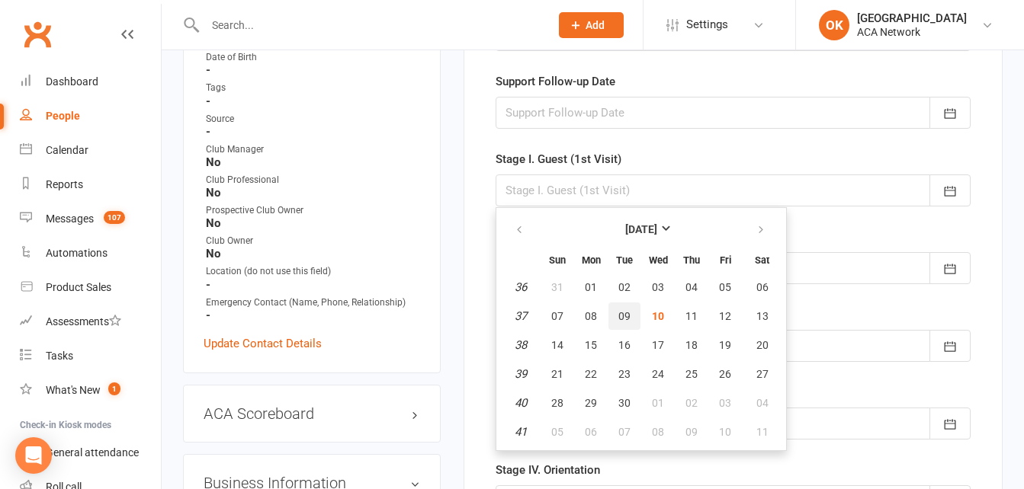
click at [627, 316] on span "09" at bounding box center [624, 316] width 12 height 12
type input "09 Sep 2025"
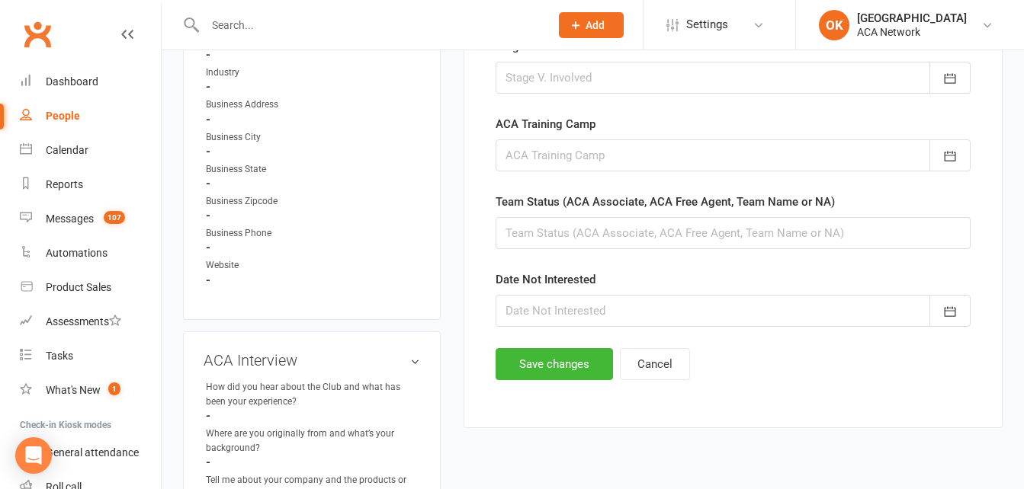
scroll to position [1020, 0]
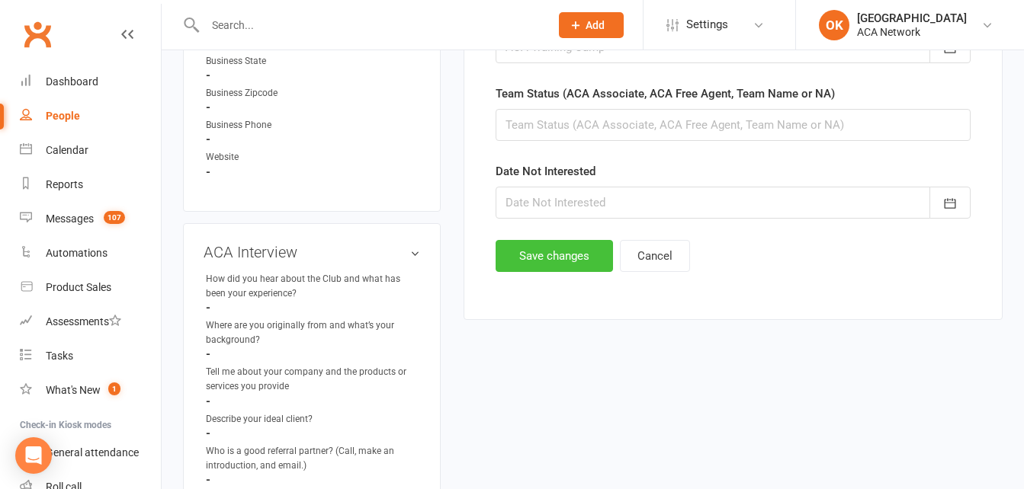
click at [567, 260] on button "Save changes" at bounding box center [553, 256] width 117 height 32
